Goal: Information Seeking & Learning: Learn about a topic

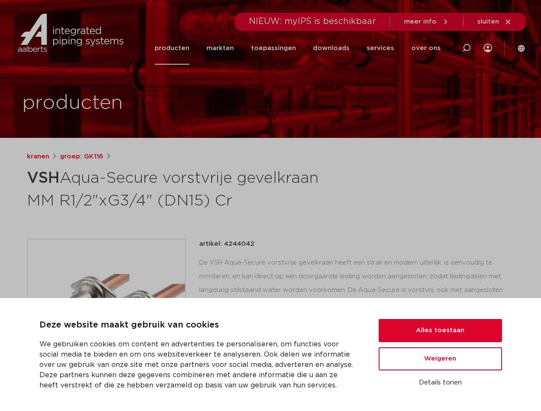
click at [270, 205] on h1 "VSH Aqua-Secure vorstvrije gevelkraan MM R1/2"xG3/4" (DN15) Cr" at bounding box center [187, 188] width 321 height 46
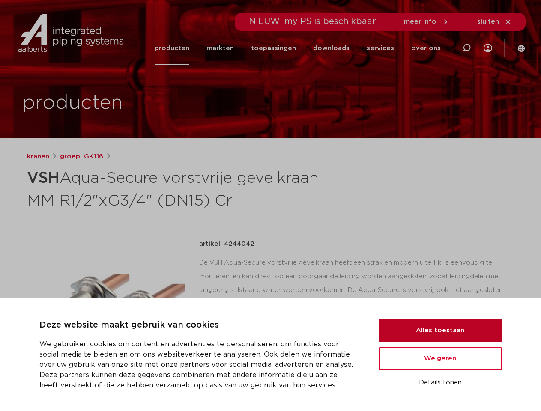
click at [440, 330] on button "Alles toestaan" at bounding box center [439, 330] width 123 height 23
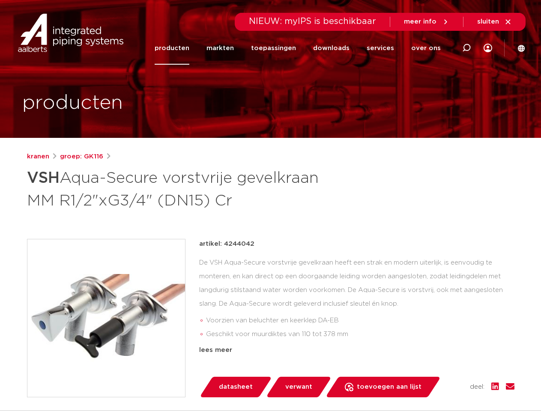
click at [440, 359] on div "artikel: 4244042 De VSH Aqua-Secure vorstvrije gevelkraan heeft een strak en mo…" at bounding box center [356, 318] width 315 height 158
click at [440, 383] on div "datasheet verwant toevoegen aan lijst opslaan in my IPS verwijder uit lijst" at bounding box center [360, 387] width 308 height 21
click at [302, 48] on li "toepassingen" at bounding box center [273, 48] width 62 height 33
click at [466, 48] on icon at bounding box center [466, 48] width 10 height 10
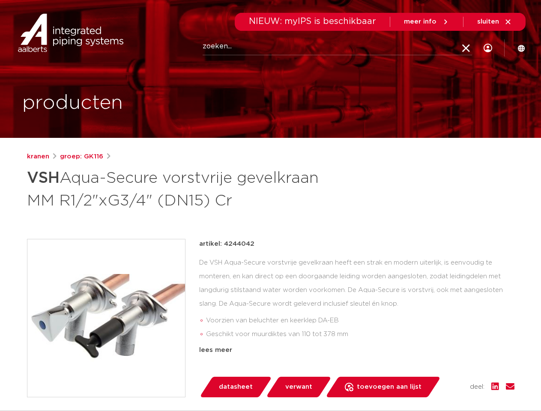
click at [494, 22] on span "sluiten" at bounding box center [488, 21] width 22 height 6
